Goal: Transaction & Acquisition: Purchase product/service

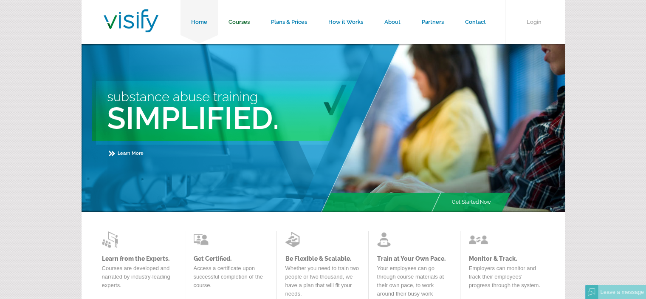
click at [238, 27] on link "Courses" at bounding box center [239, 22] width 42 height 44
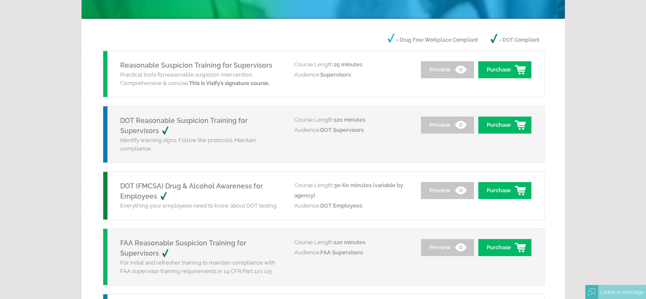
scroll to position [88, 0]
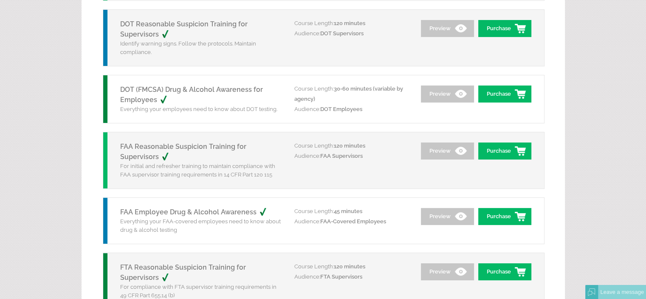
scroll to position [180, 0]
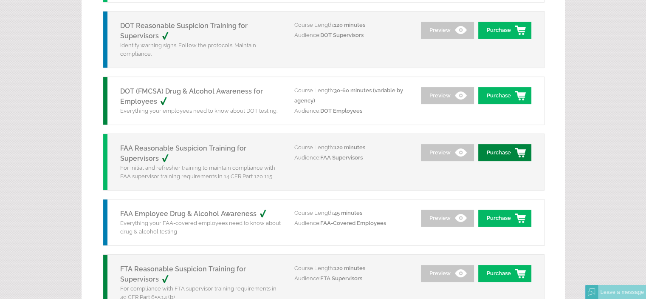
click at [507, 155] on link "Purchase" at bounding box center [504, 152] width 53 height 17
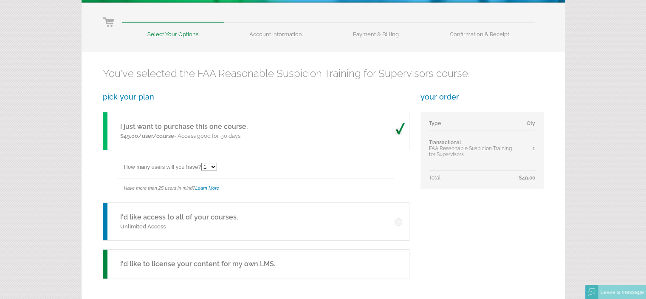
scroll to position [101, 0]
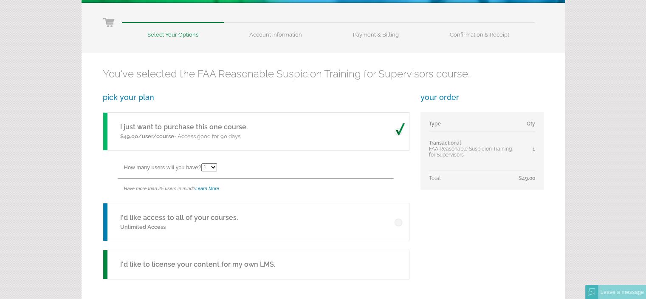
click at [215, 166] on select "1 2 3 4 5 6 7 8 9 10 11 12 13 14 15 16 17 18 19 20 21 22 23 24 25" at bounding box center [209, 167] width 16 height 8
click at [283, 186] on div "Have more than 25 users in mind? Learn More" at bounding box center [266, 188] width 285 height 19
click at [212, 168] on select "1 2 3 4 5 6 7 8 9 10 11 12 13 14 15 16 17 18 19 20 21 22 23 24 25" at bounding box center [209, 167] width 16 height 8
click at [272, 163] on div "How many users will you have? 1 2 3 4 5 6 7 8 9 10 11 12 13 14 15 16 17 18 19 2…" at bounding box center [266, 168] width 285 height 19
